Goal: Transaction & Acquisition: Subscribe to service/newsletter

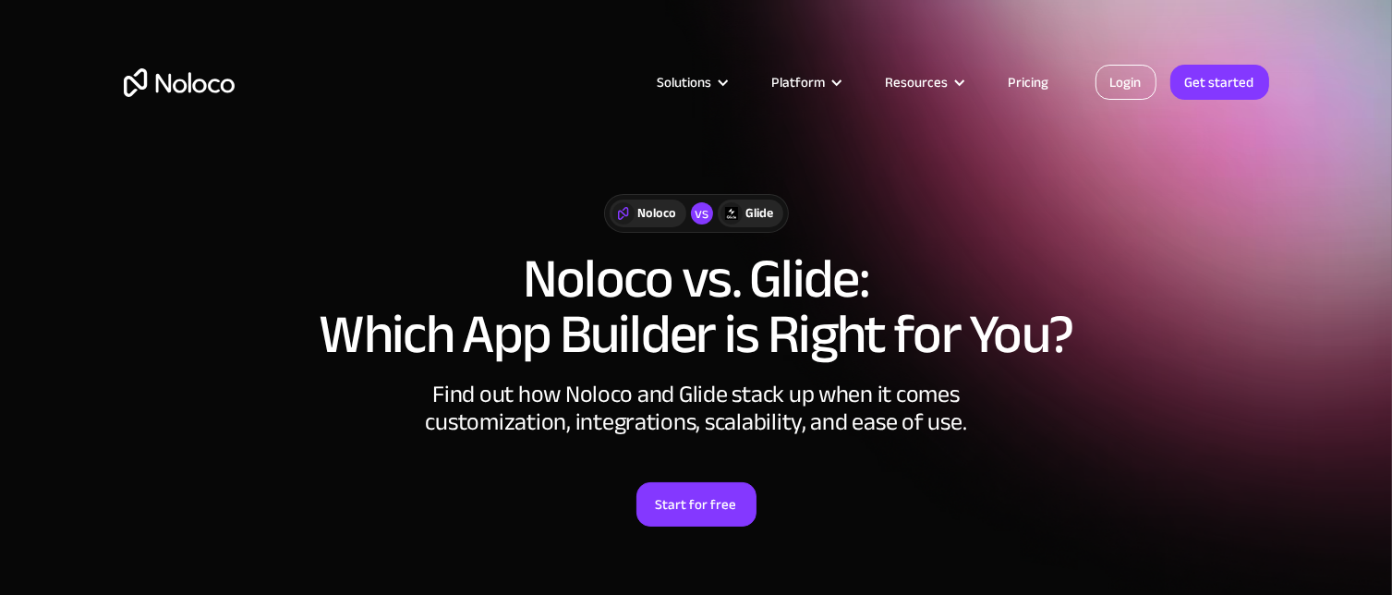
click at [1130, 82] on link "Login" at bounding box center [1126, 82] width 61 height 35
click at [722, 505] on link "Start for free" at bounding box center [697, 504] width 120 height 44
